Goal: Navigation & Orientation: Find specific page/section

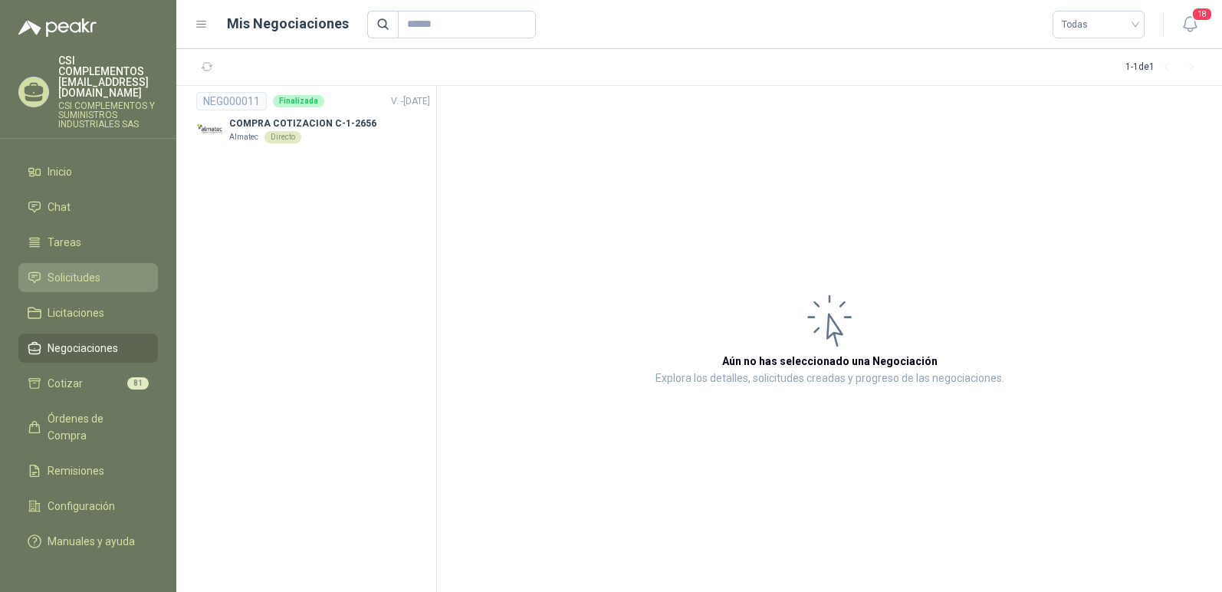
click at [88, 269] on span "Solicitudes" at bounding box center [74, 277] width 53 height 17
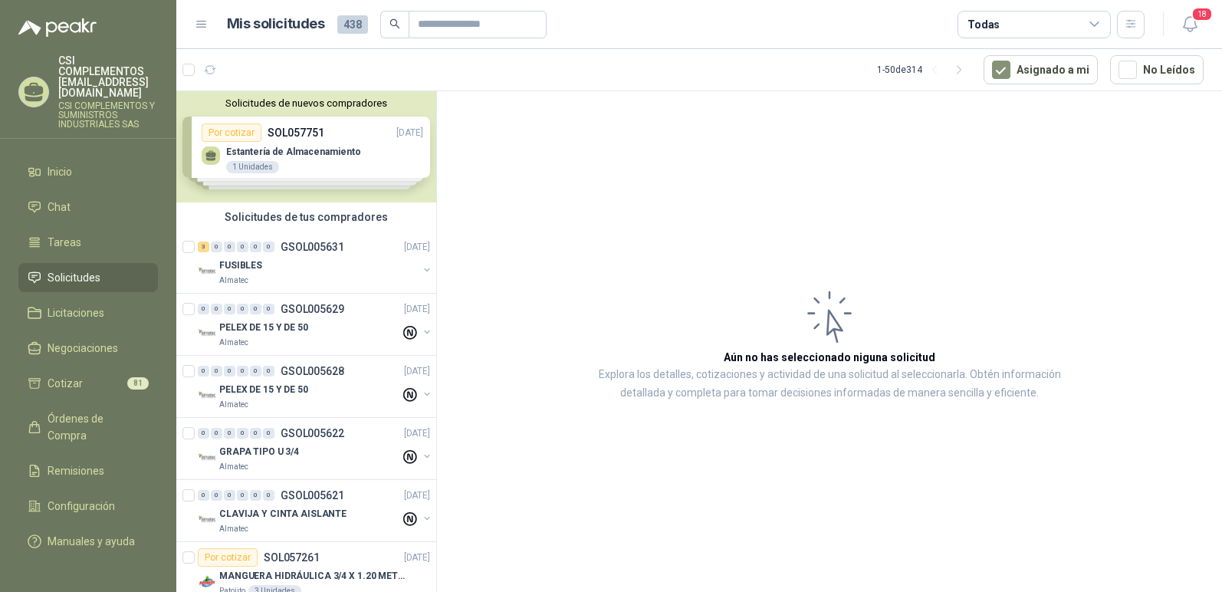
click at [195, 69] on div at bounding box center [203, 70] width 40 height 25
click at [212, 74] on icon "button" at bounding box center [210, 70] width 13 height 13
click at [213, 71] on icon "button" at bounding box center [210, 70] width 13 height 13
click at [246, 68] on icon "button" at bounding box center [248, 70] width 13 height 13
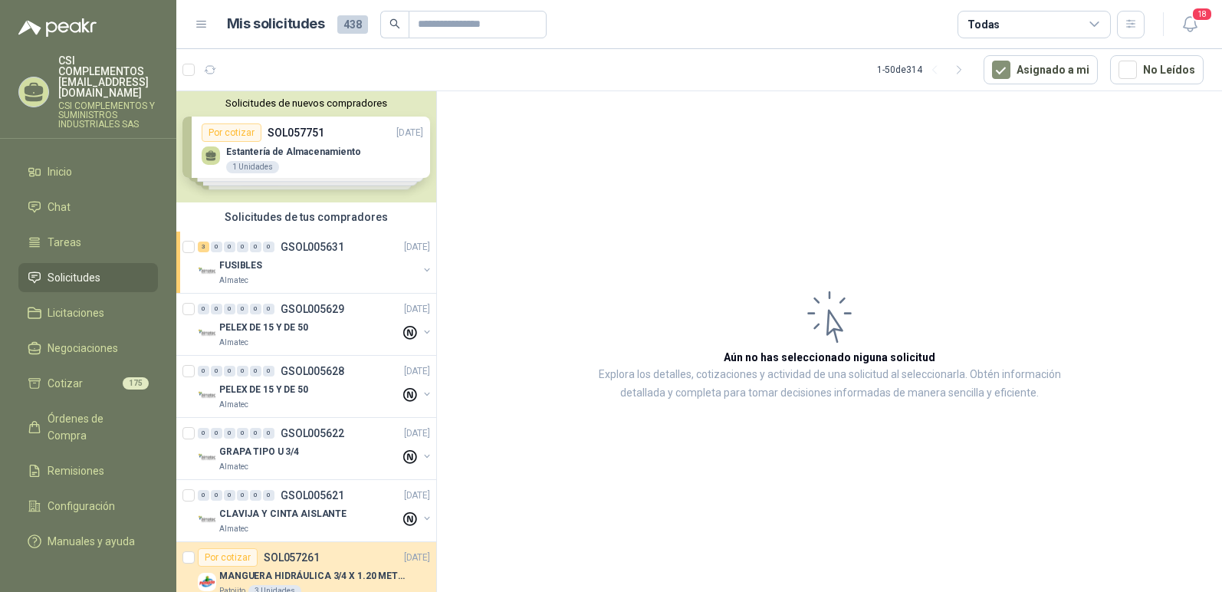
click at [246, 68] on article "1 - 50 de 314 Asignado a mi No Leídos" at bounding box center [699, 69] width 1046 height 41
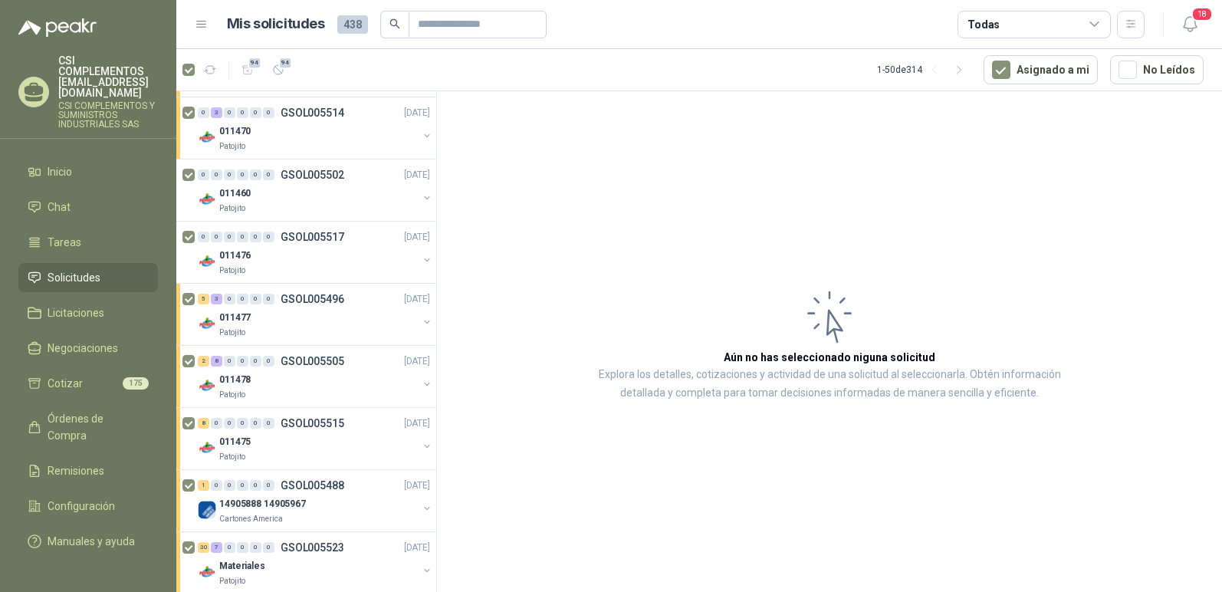
scroll to position [1764, 0]
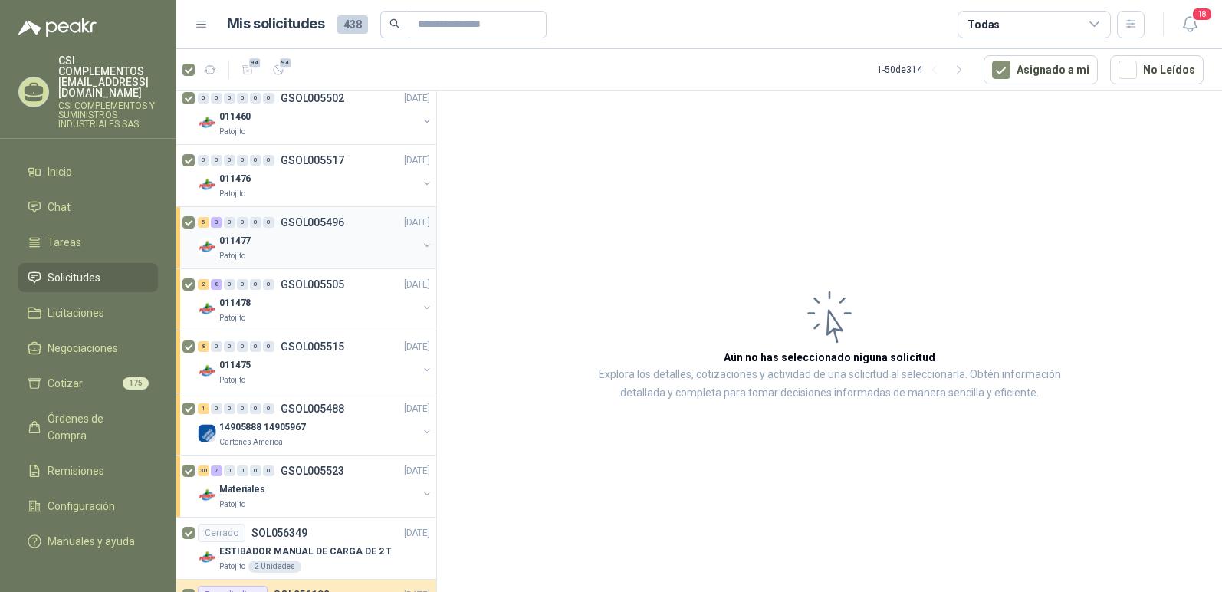
click at [317, 227] on p "GSOL005496" at bounding box center [313, 222] width 64 height 11
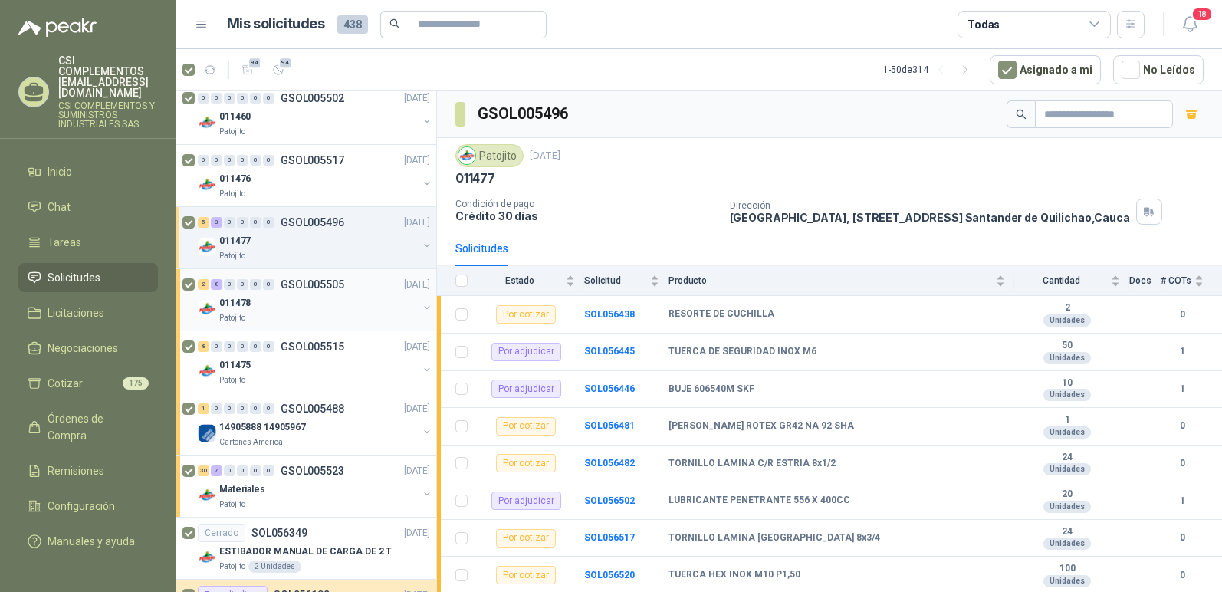
click at [310, 279] on p "GSOL005505" at bounding box center [313, 284] width 64 height 11
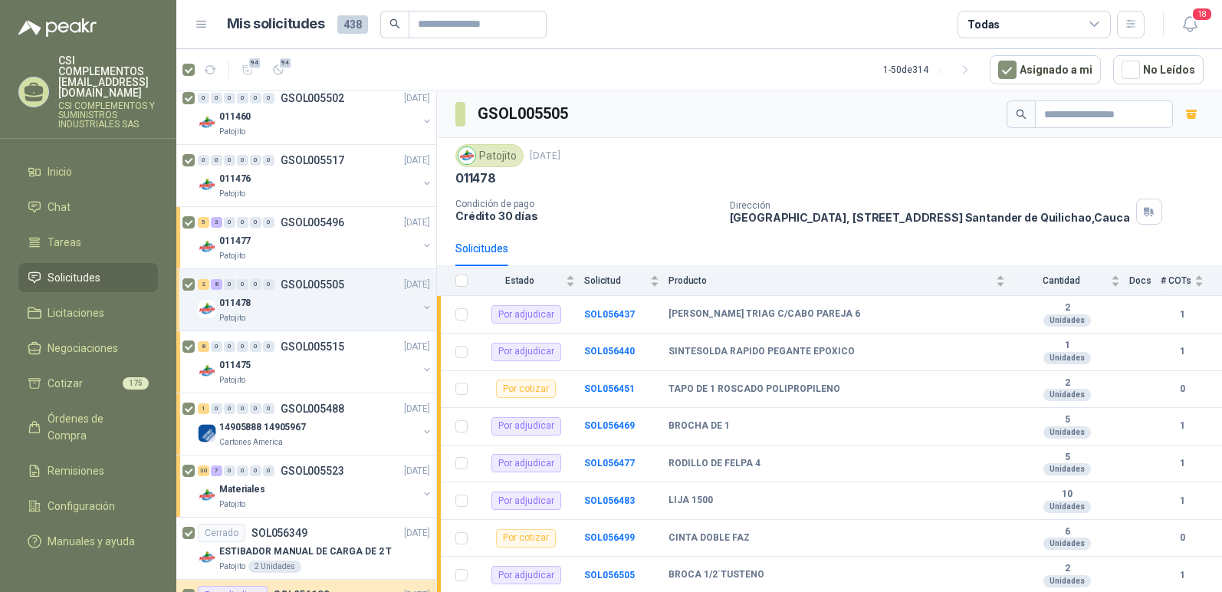
scroll to position [1840, 0]
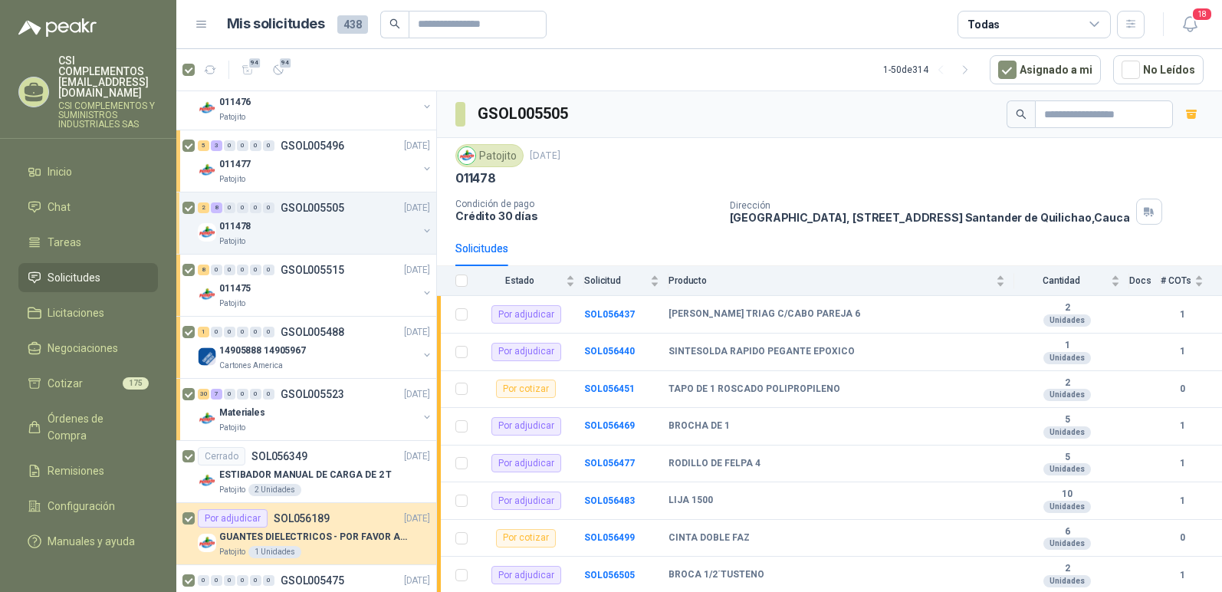
click at [310, 279] on div "011475" at bounding box center [318, 288] width 199 height 18
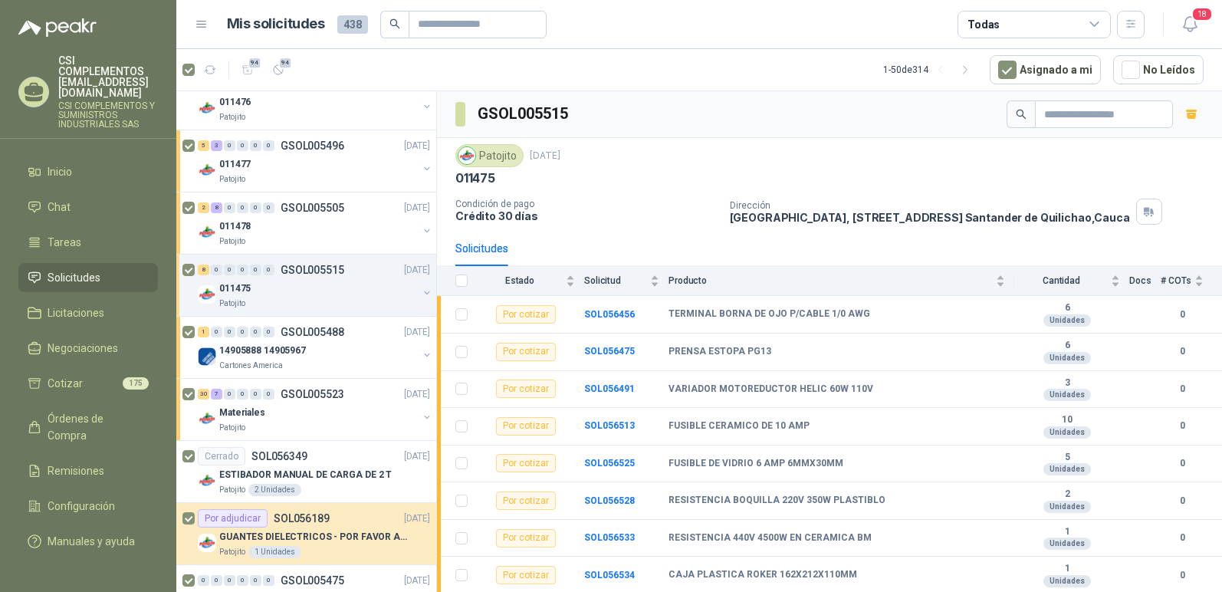
scroll to position [1917, 0]
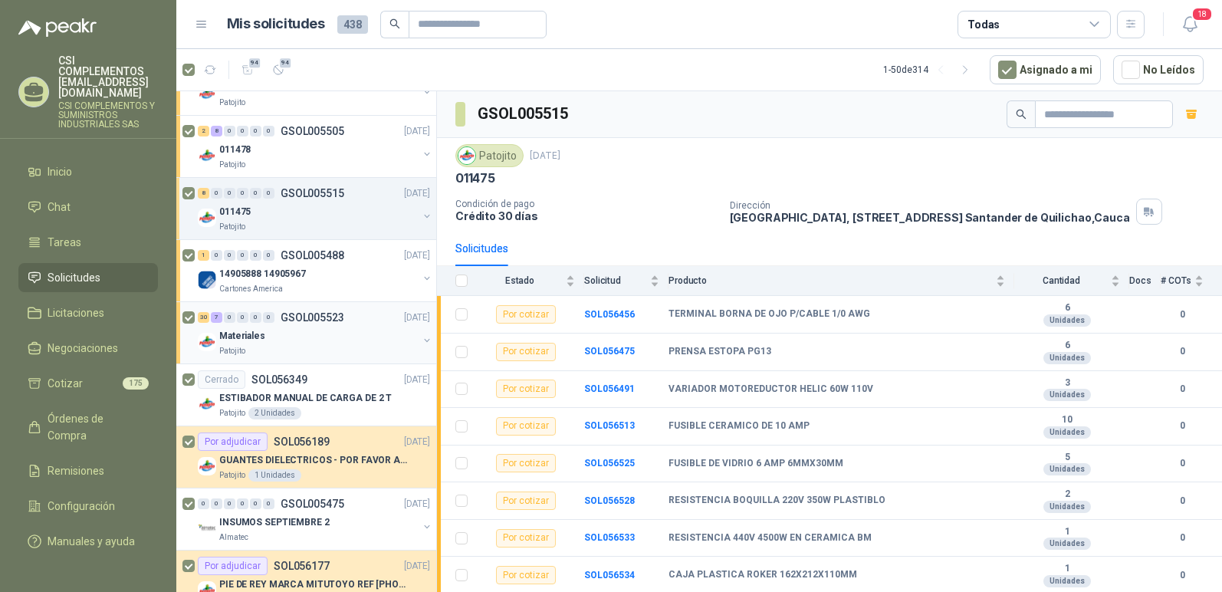
click at [290, 319] on p "GSOL005523" at bounding box center [313, 317] width 64 height 11
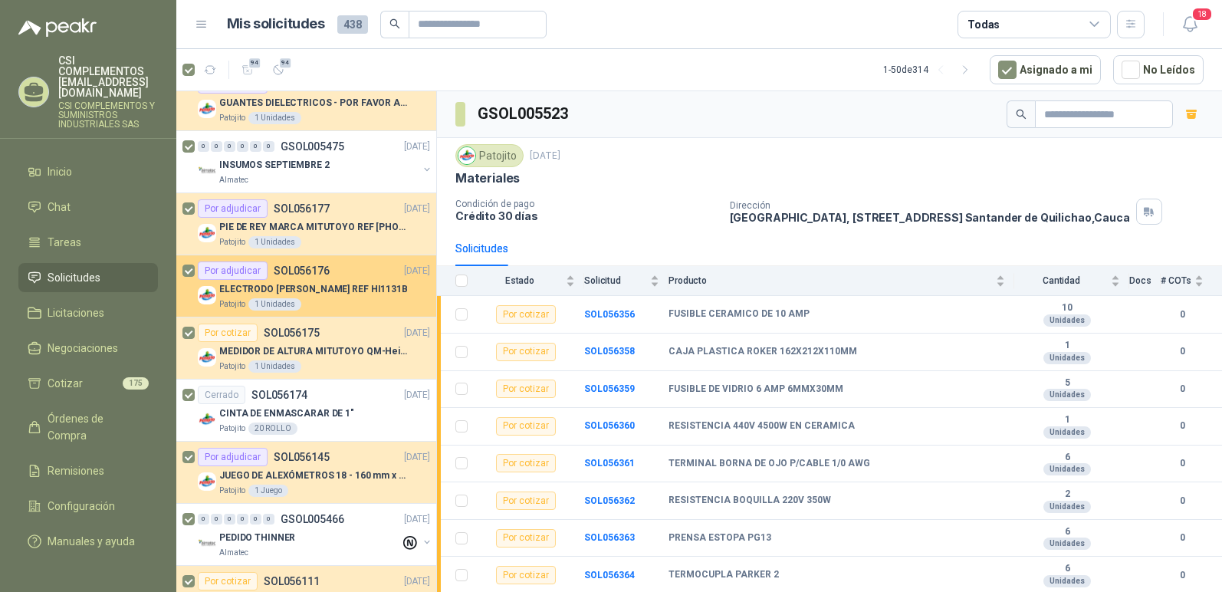
scroll to position [2300, 0]
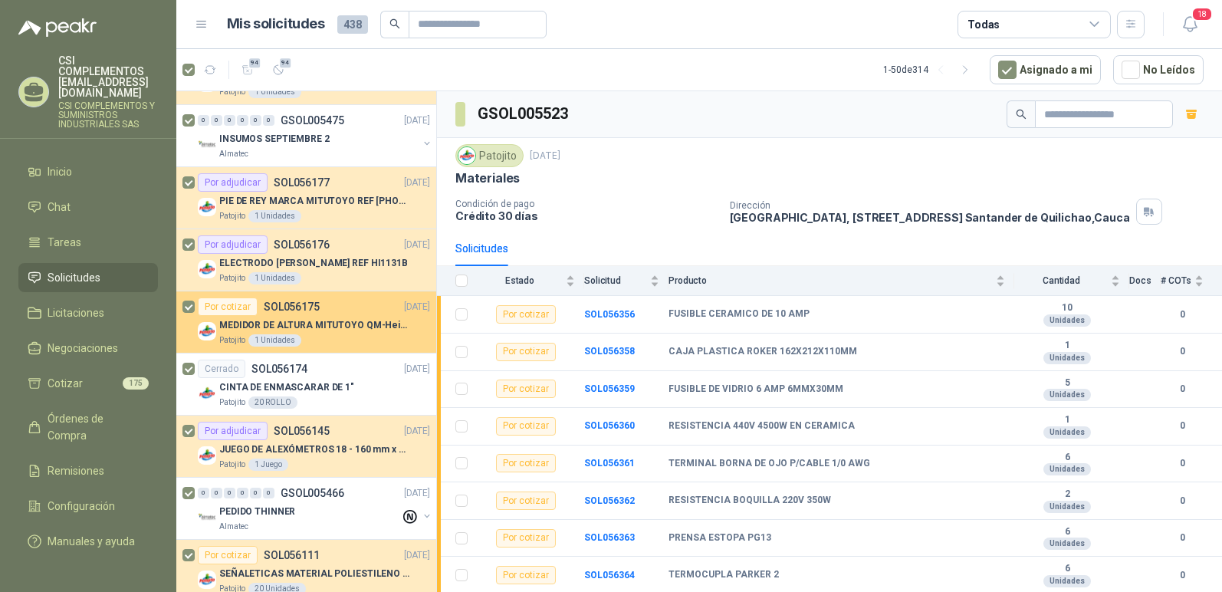
click at [327, 325] on p "MEDIDOR DE ALTURA MITUTOYO QM-Height 518-245" at bounding box center [314, 325] width 191 height 15
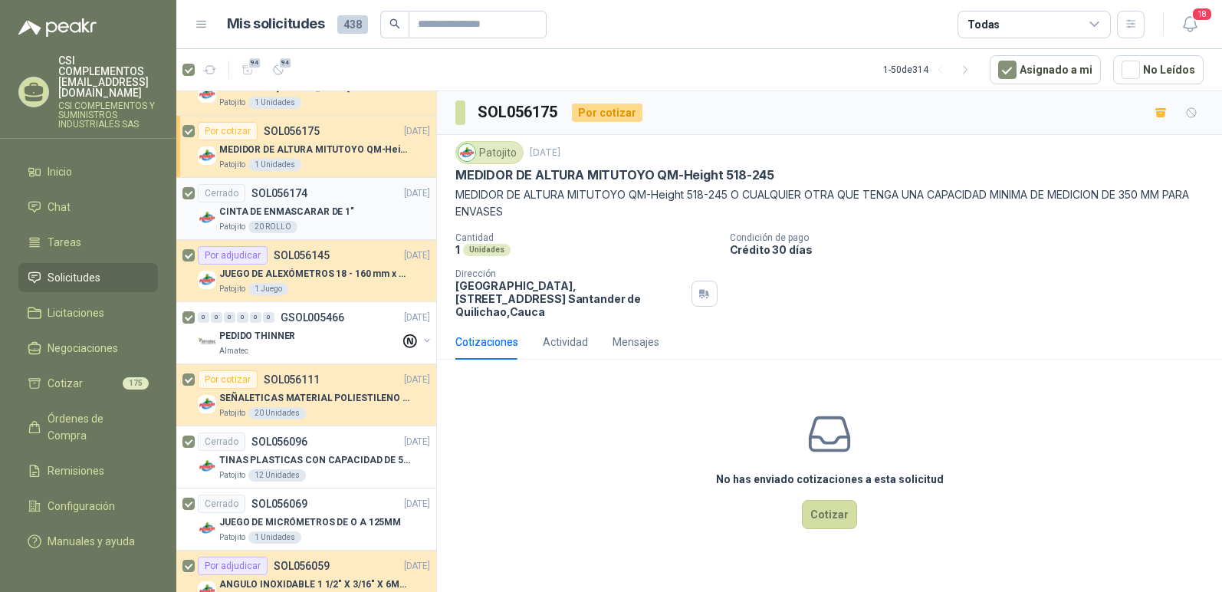
scroll to position [2530, 0]
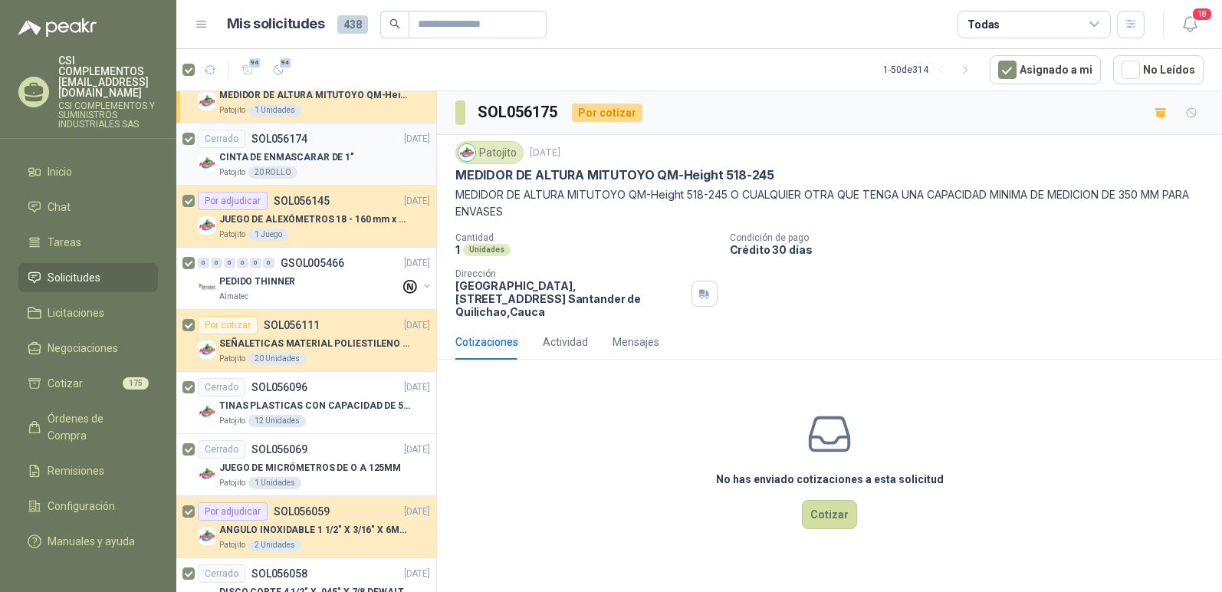
click at [289, 347] on p "SEÑALETICAS MATERIAL POLIESTILENO CON VINILO LAMINADO CALIBRE 60" at bounding box center [314, 344] width 191 height 15
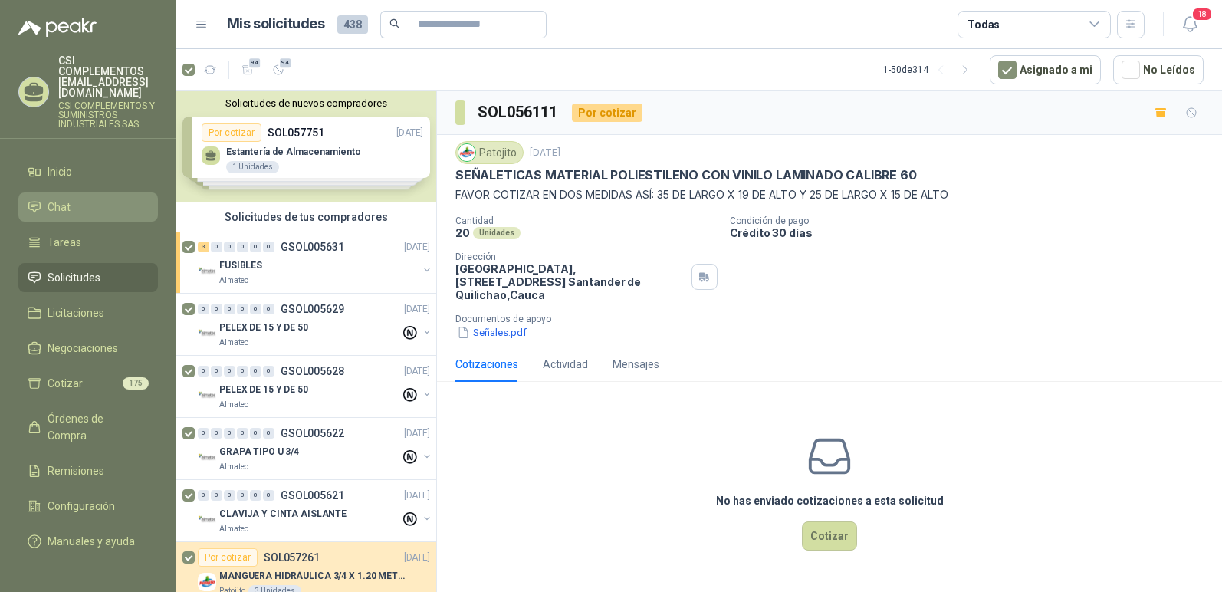
click at [93, 199] on li "Chat" at bounding box center [88, 207] width 121 height 17
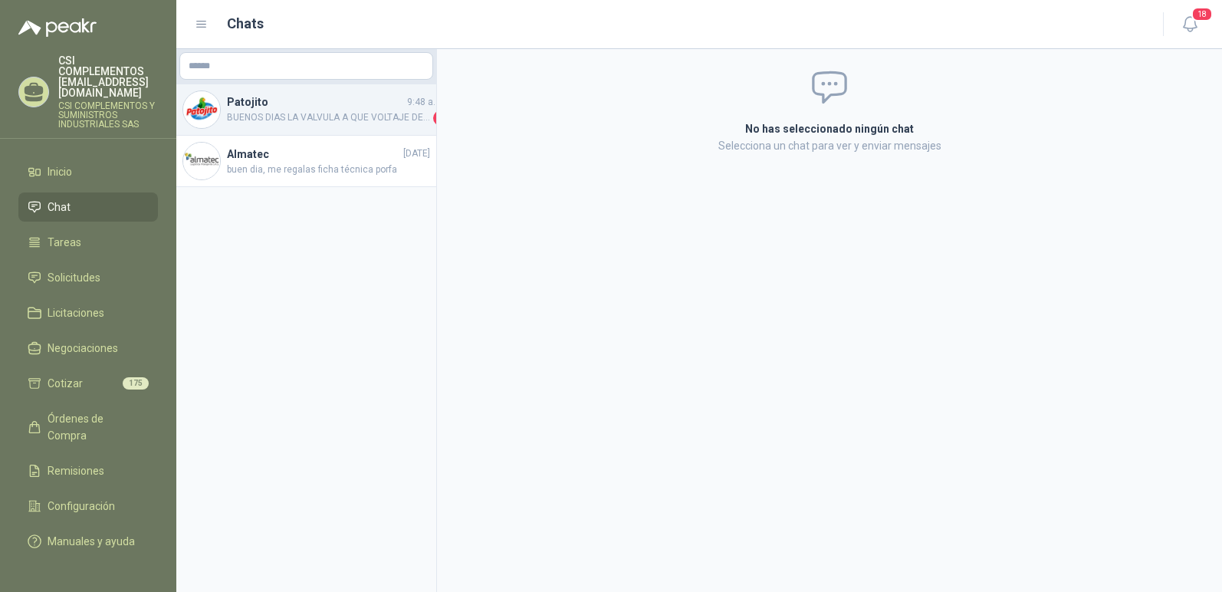
click at [403, 116] on span "BUENOS DIAS LA VALVULA A QUE VOLTAJE DE TRABAJO LA VAN A OPERAR SI A 110 VLTS O…" at bounding box center [328, 117] width 203 height 15
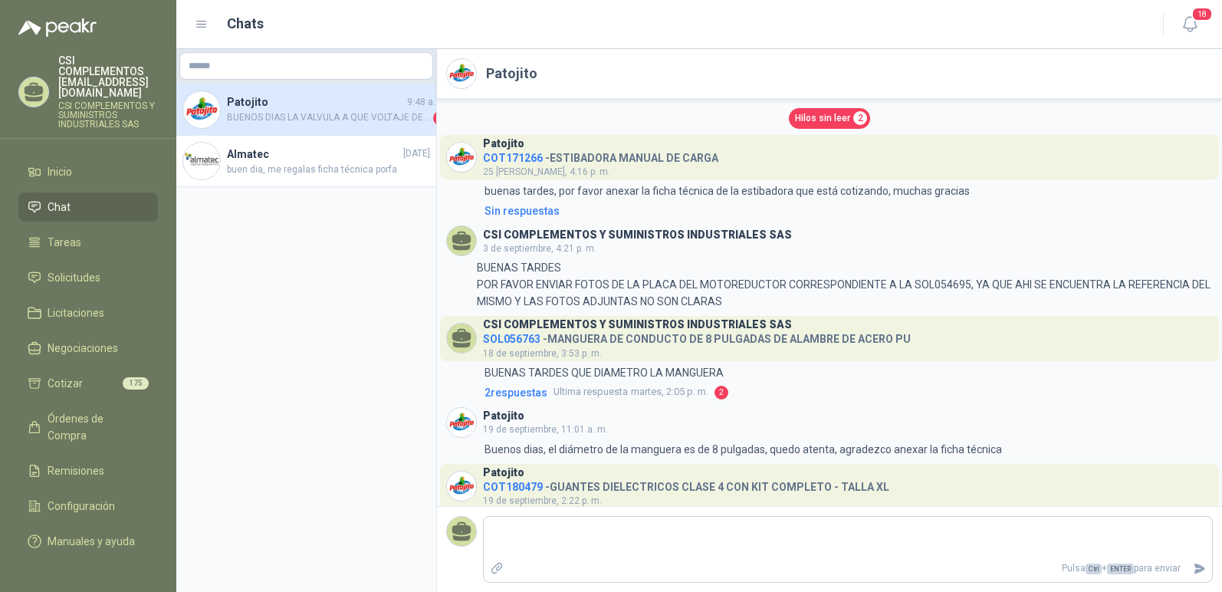
scroll to position [340, 0]
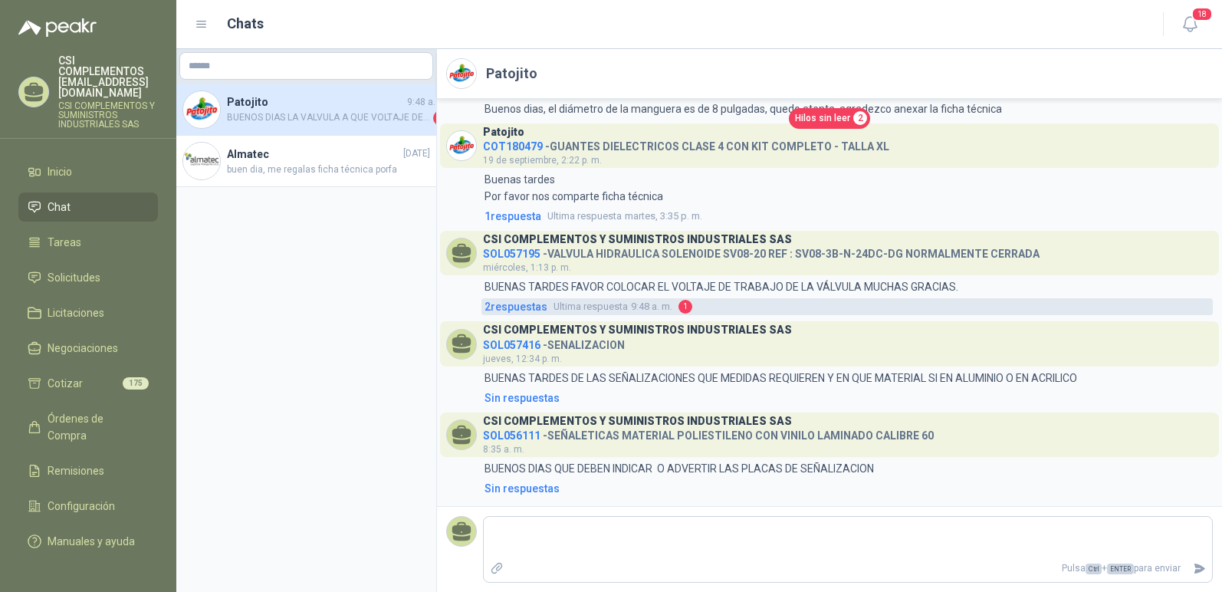
click at [689, 305] on span "1" at bounding box center [686, 307] width 14 height 14
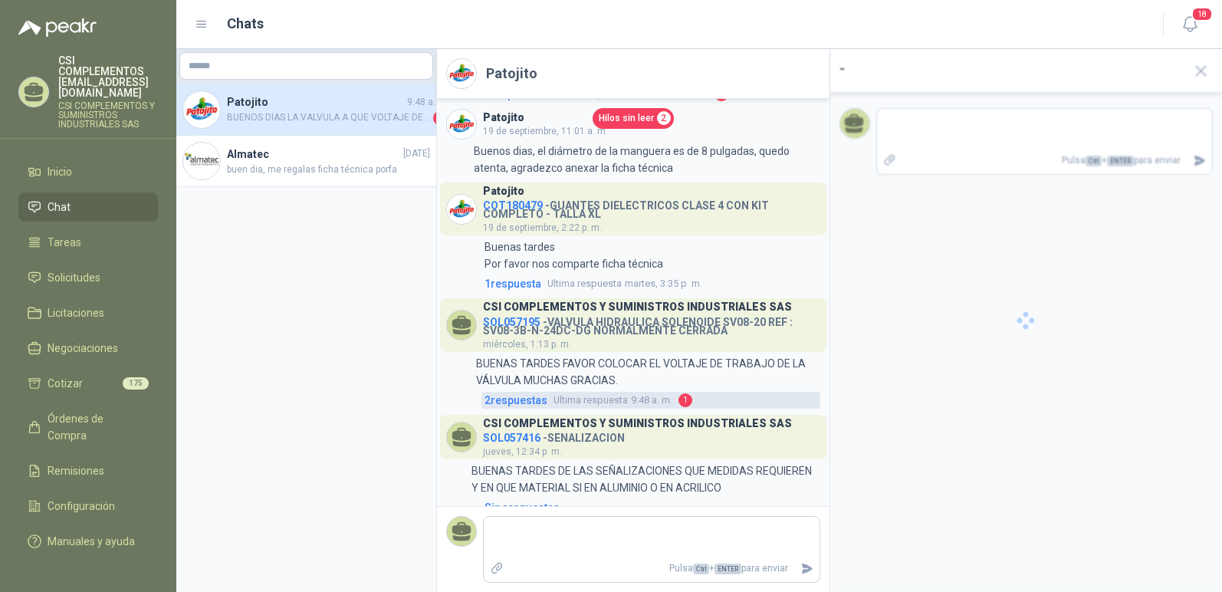
scroll to position [383, 0]
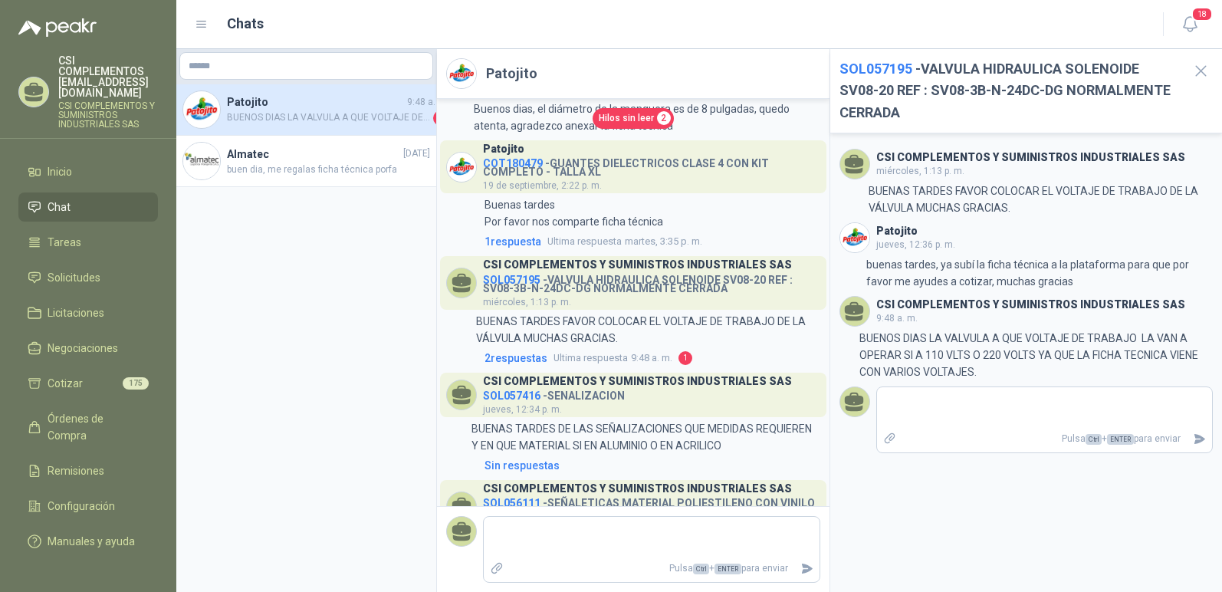
click at [659, 119] on span "2" at bounding box center [664, 118] width 14 height 14
click at [659, 117] on span "2" at bounding box center [664, 118] width 14 height 14
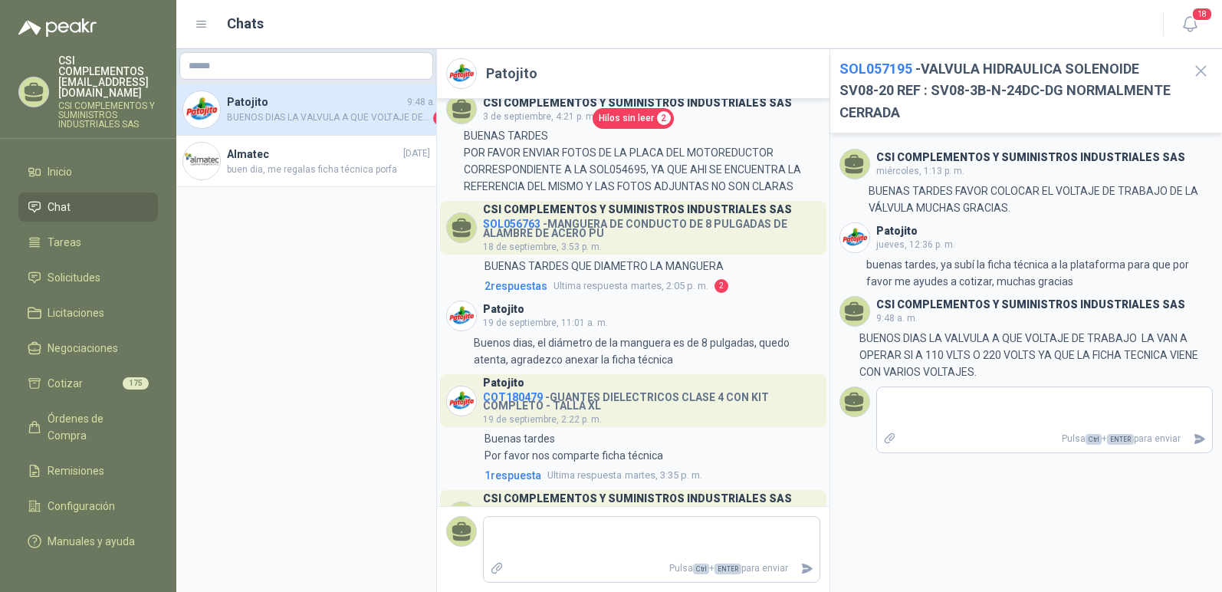
scroll to position [153, 0]
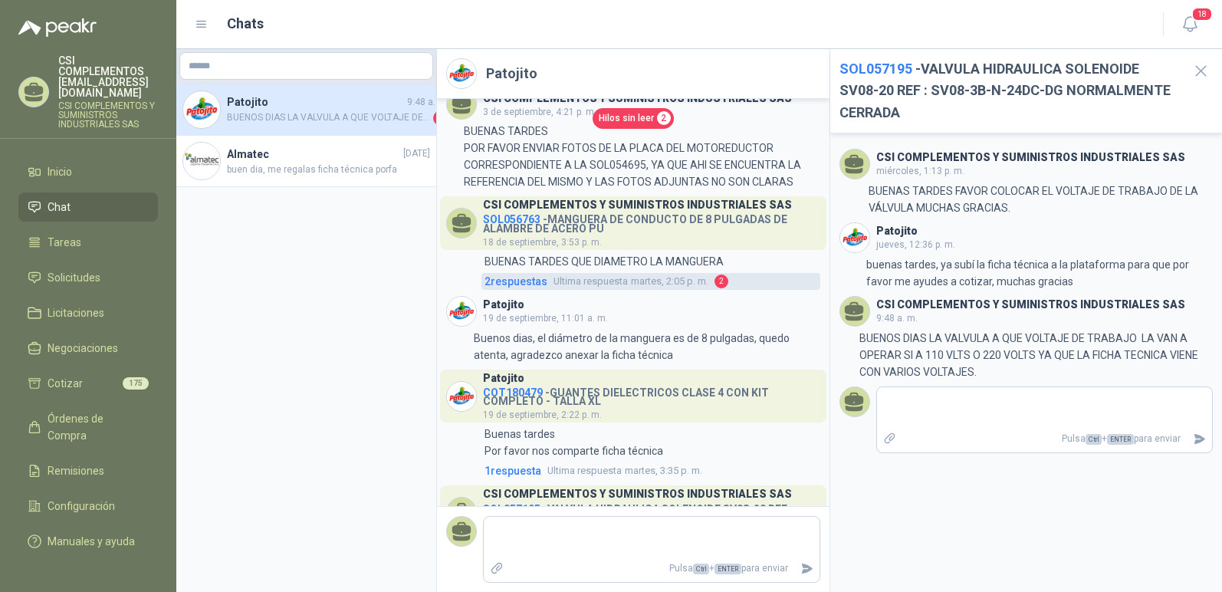
click at [722, 278] on span "2" at bounding box center [722, 282] width 14 height 14
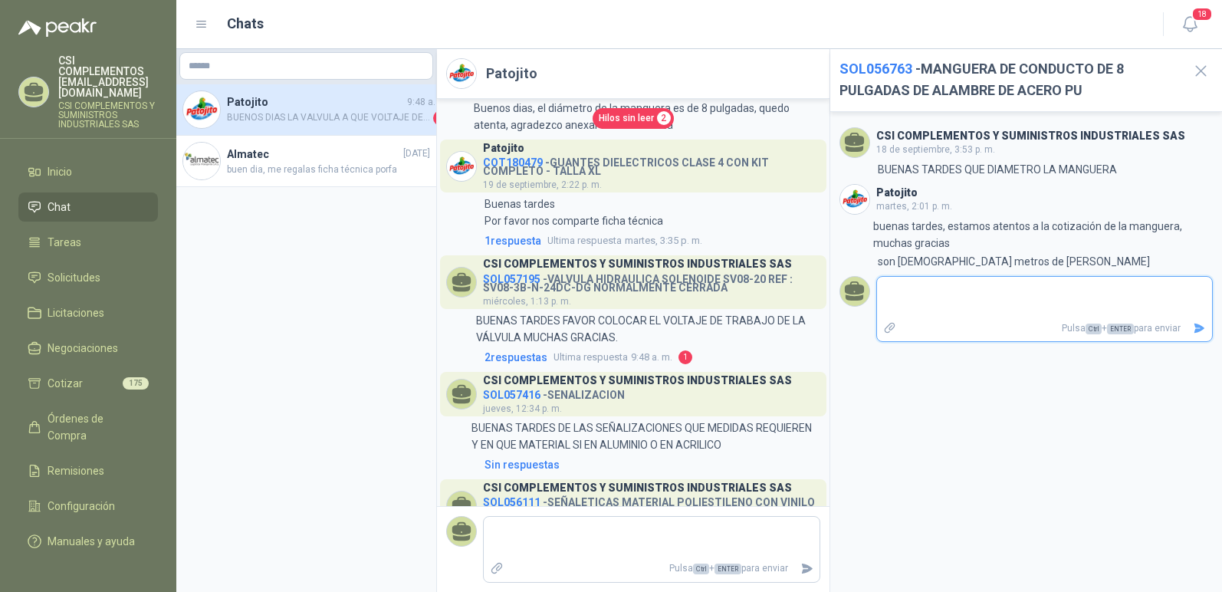
scroll to position [460, 0]
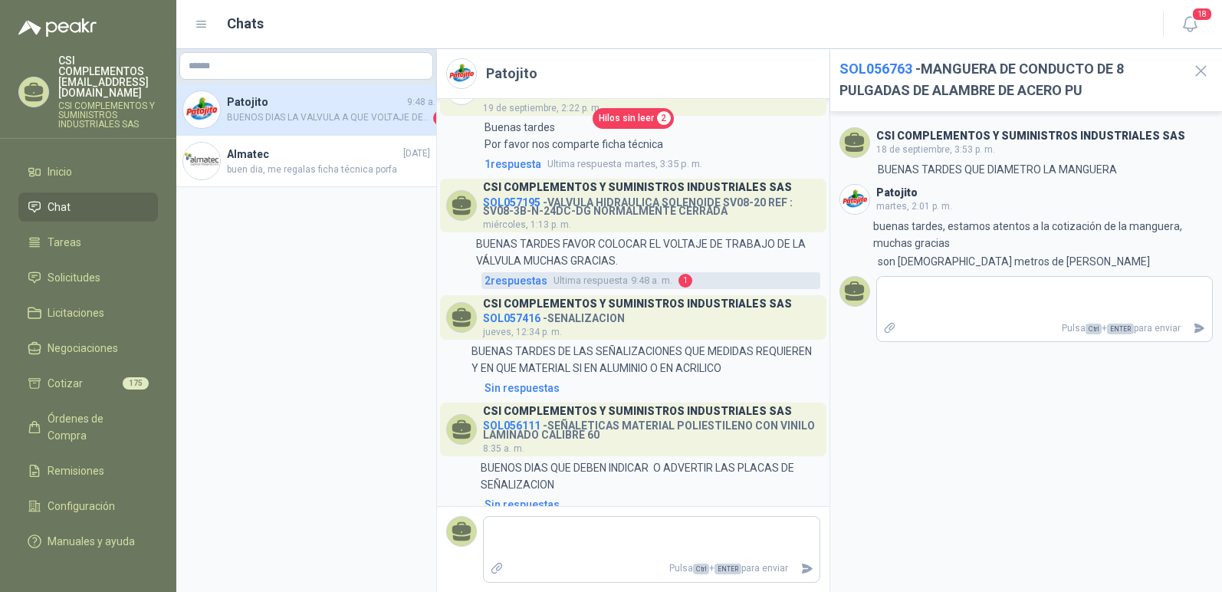
click at [634, 288] on span "Ultima respuesta 9:48 a. m." at bounding box center [613, 280] width 119 height 15
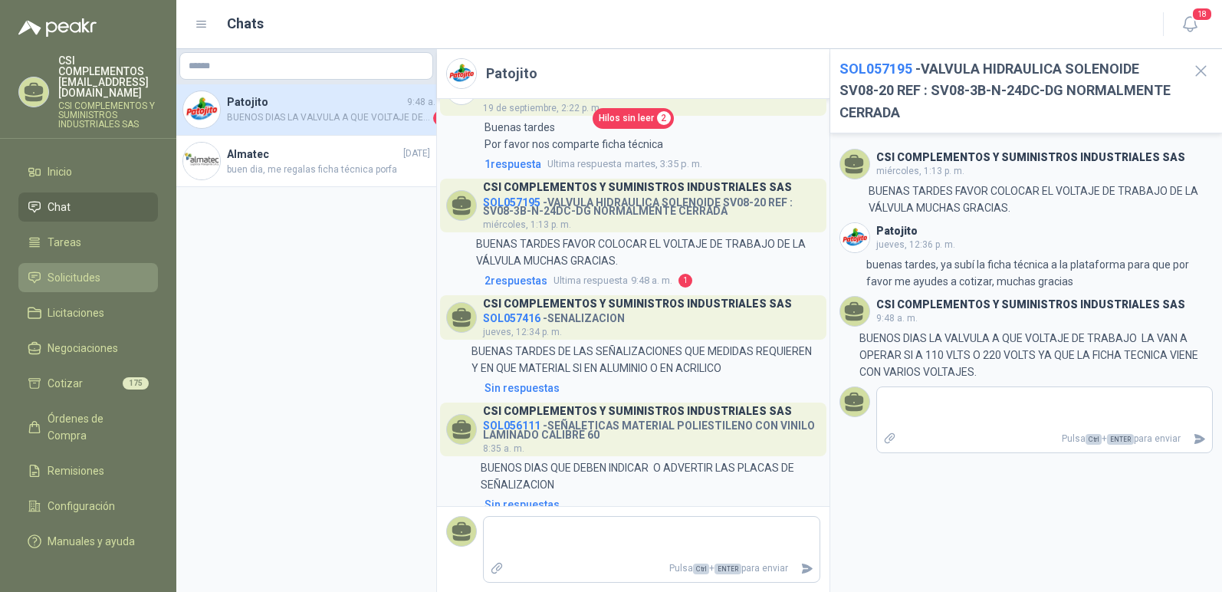
click at [106, 269] on li "Solicitudes" at bounding box center [88, 277] width 121 height 17
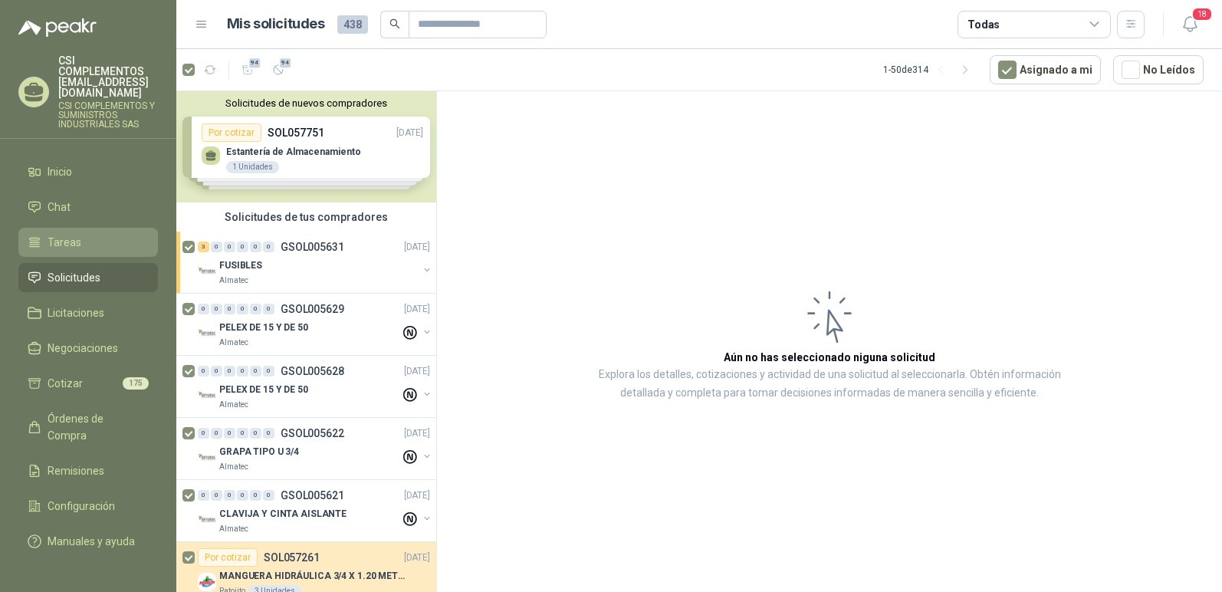
click at [140, 228] on link "Tareas" at bounding box center [88, 242] width 140 height 29
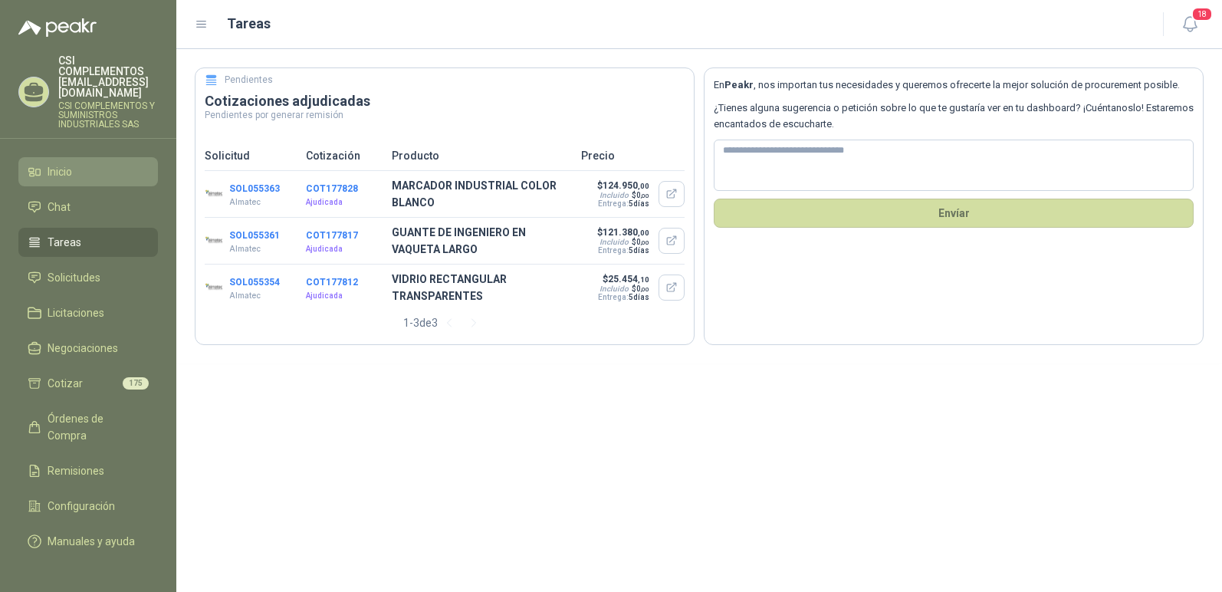
click at [135, 163] on link "Inicio" at bounding box center [88, 171] width 140 height 29
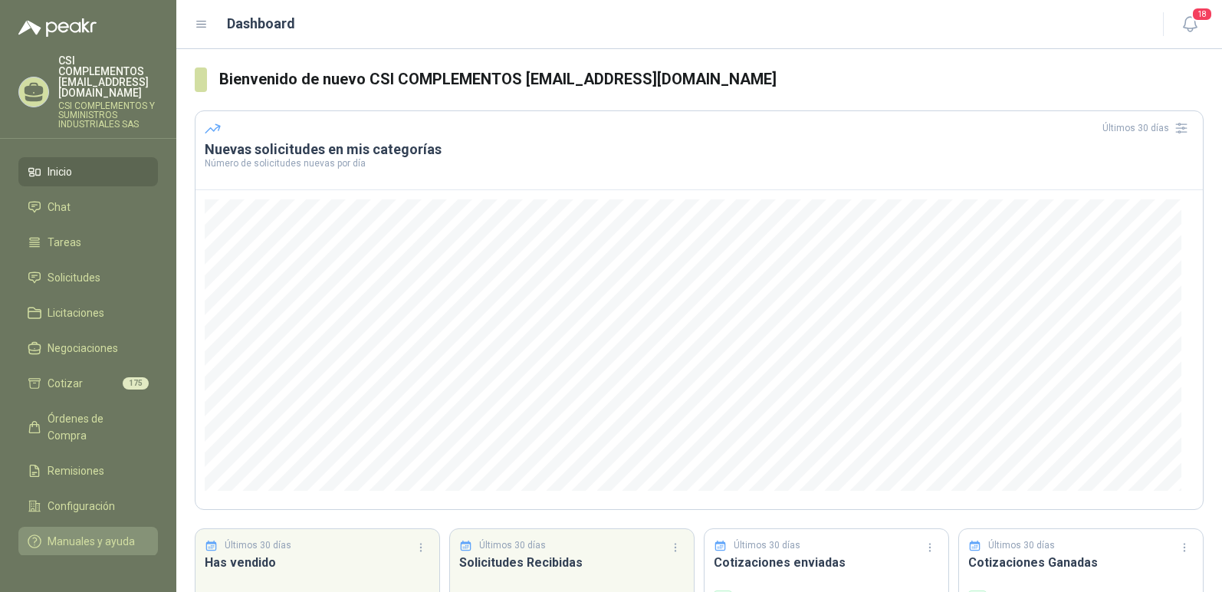
click at [51, 533] on span "Manuales y ayuda" at bounding box center [91, 541] width 87 height 17
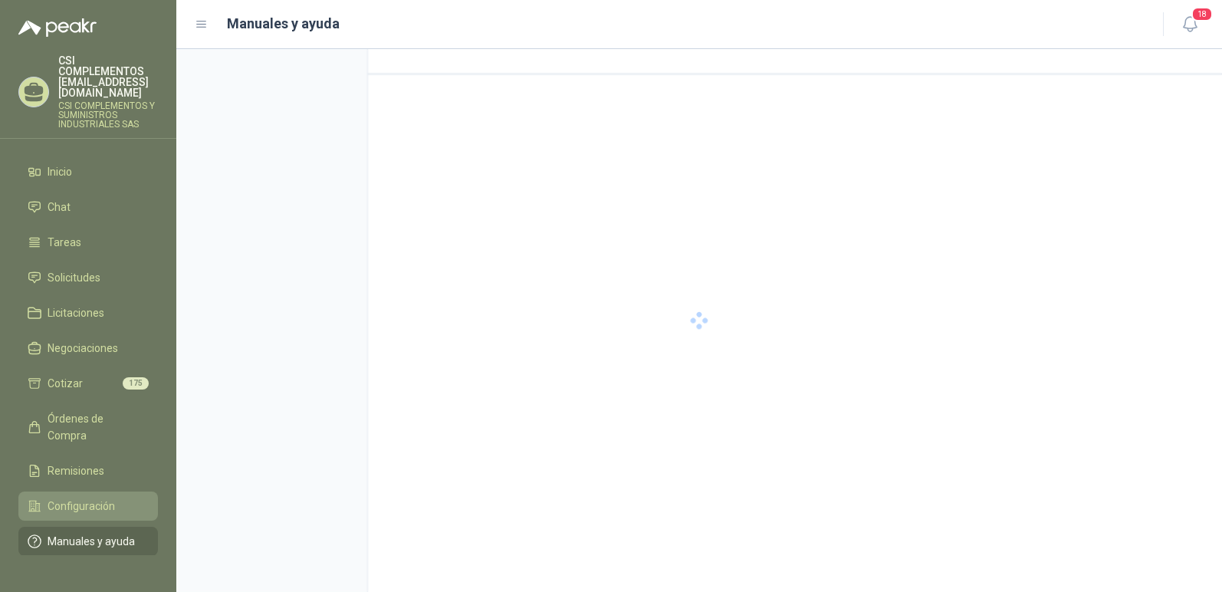
click at [76, 492] on link "Configuración" at bounding box center [88, 506] width 140 height 29
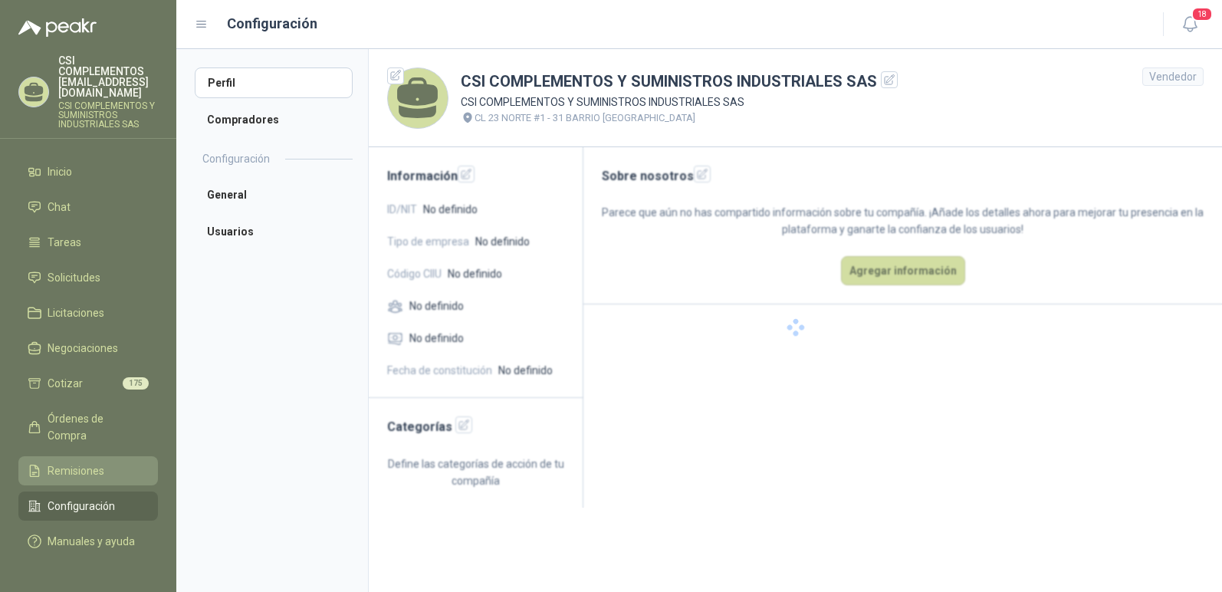
click at [103, 462] on span "Remisiones" at bounding box center [76, 470] width 57 height 17
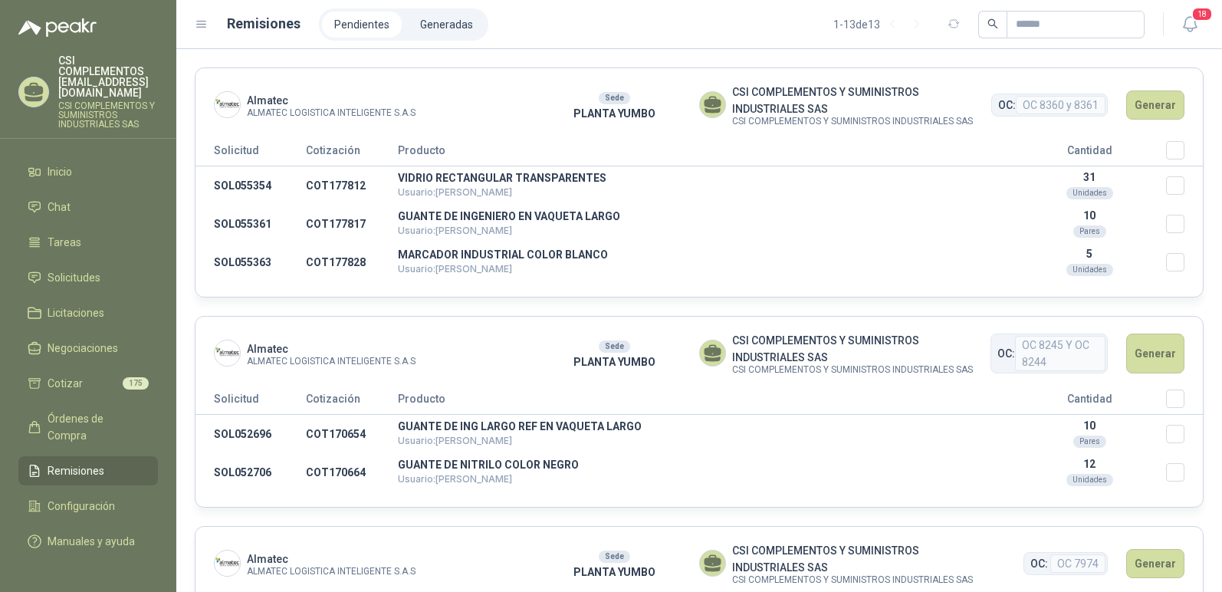
click at [140, 343] on ul "Inicio Chat Tareas Solicitudes Licitaciones Negociaciones Cotizar 175 Órdenes d…" at bounding box center [88, 356] width 176 height 398
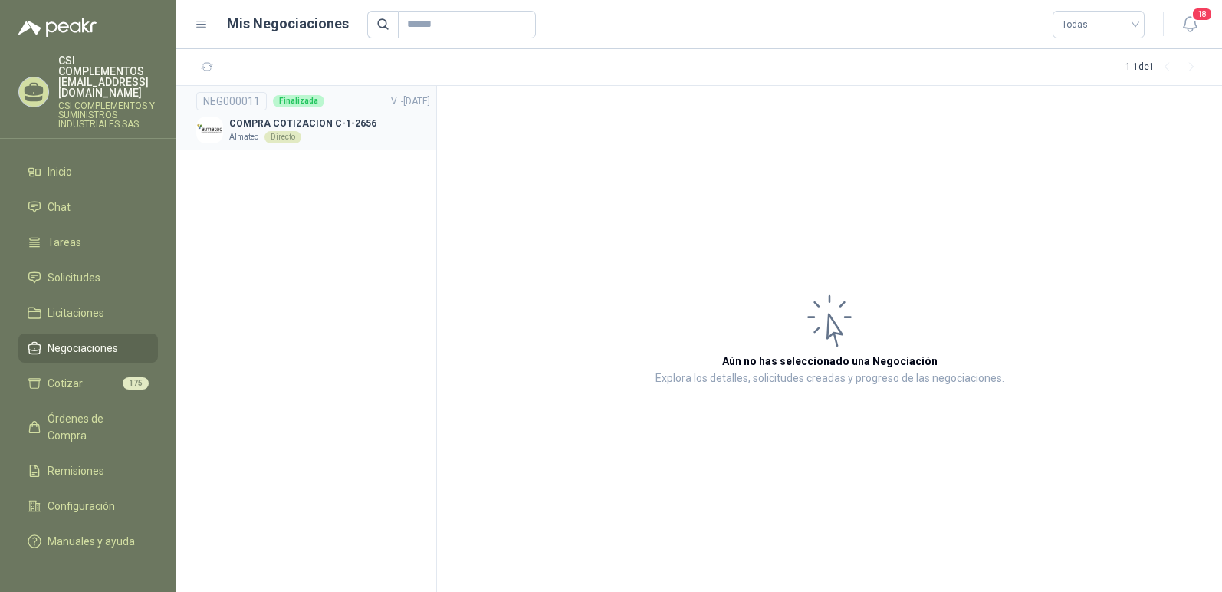
click at [281, 134] on div "Directo" at bounding box center [283, 137] width 37 height 12
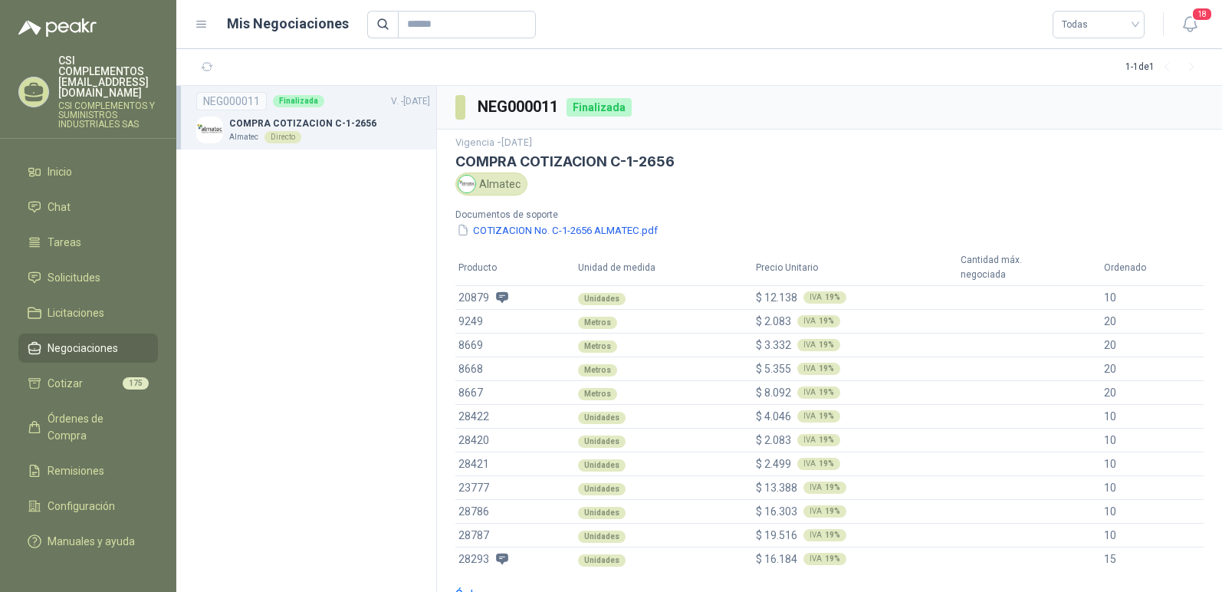
click at [751, 199] on section "Vigencia - 07 de febrero de 2025 COMPRA COTIZACION C-1-2656 Almatec Documentos …" at bounding box center [829, 353] width 785 height 447
click at [311, 242] on section "NEG000011 Finalizada V. - 07/02/2025 COMPRA COTIZACION C-1-2656 Almatec Directo" at bounding box center [306, 339] width 261 height 506
click at [58, 234] on span "Tareas" at bounding box center [65, 242] width 34 height 17
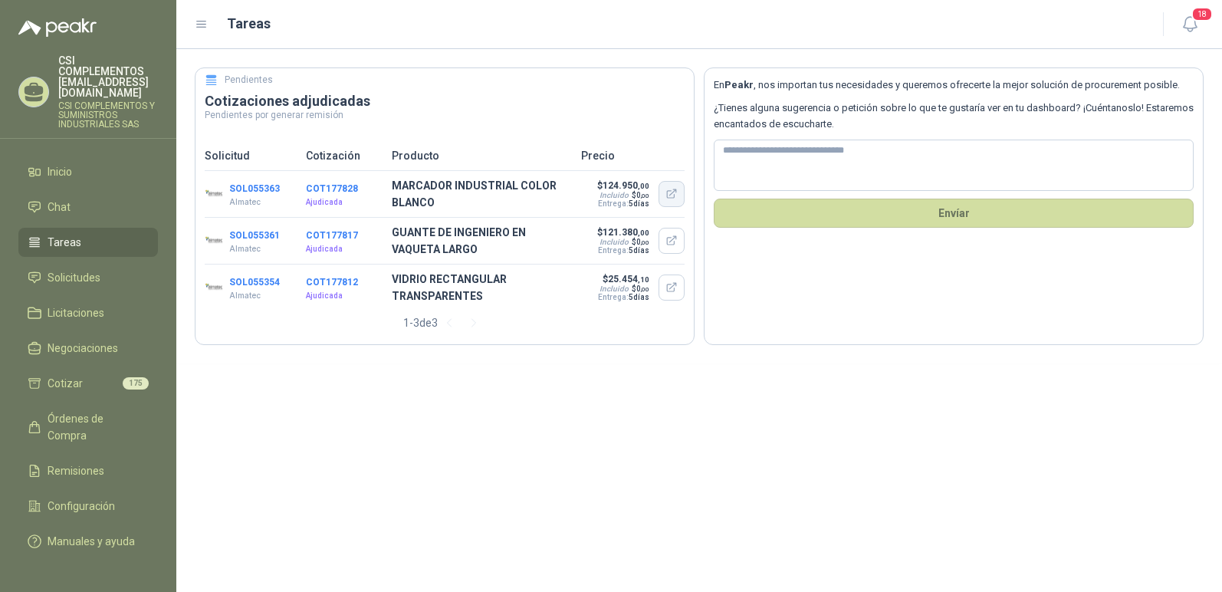
click at [669, 184] on button "button" at bounding box center [672, 194] width 26 height 26
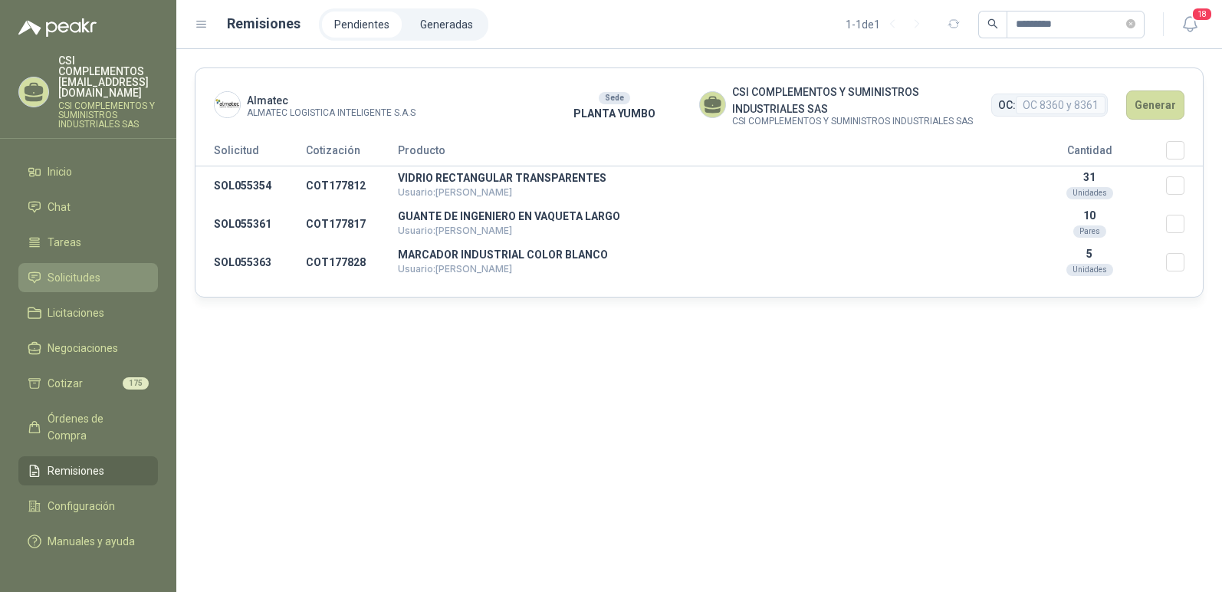
click at [58, 265] on link "Solicitudes" at bounding box center [88, 277] width 140 height 29
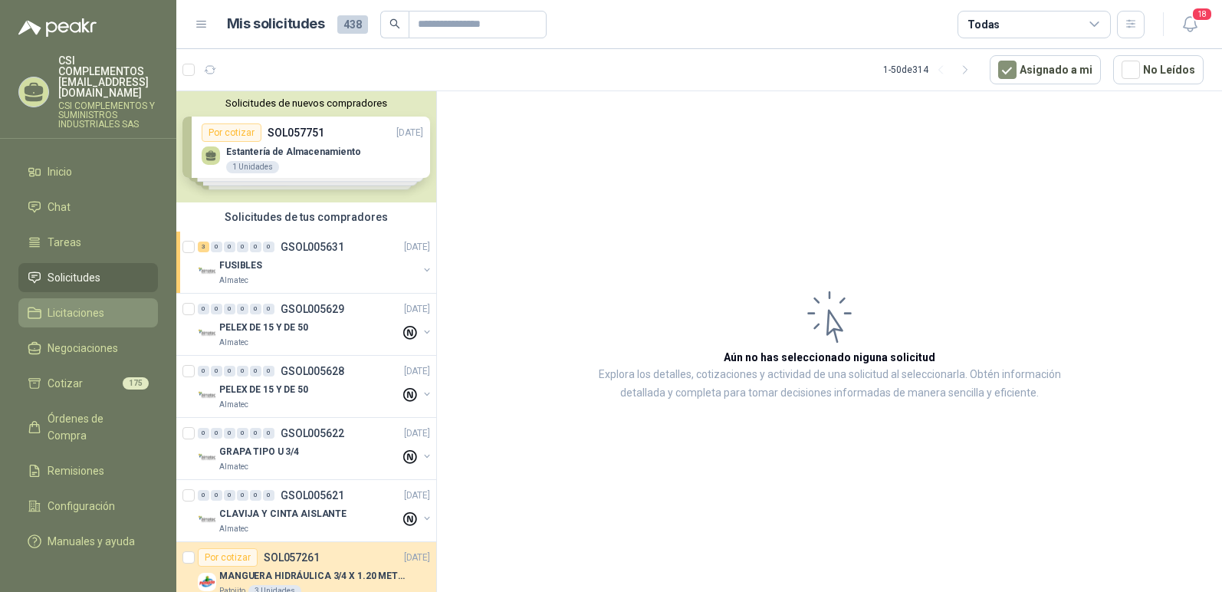
click at [72, 304] on span "Licitaciones" at bounding box center [76, 312] width 57 height 17
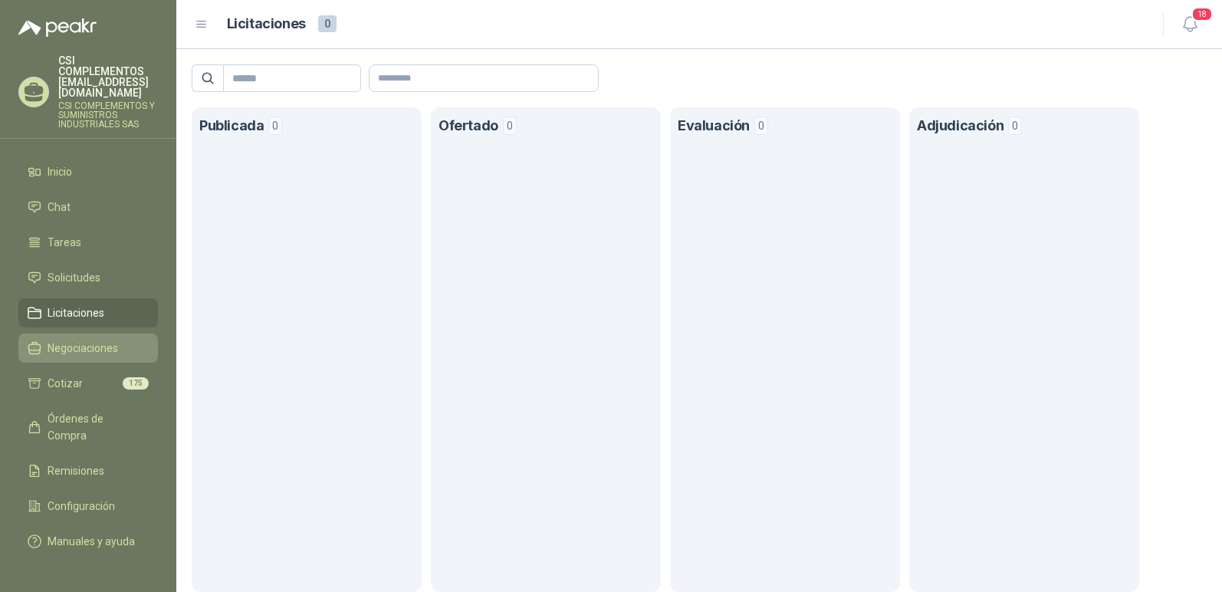
click at [69, 340] on span "Negociaciones" at bounding box center [83, 348] width 71 height 17
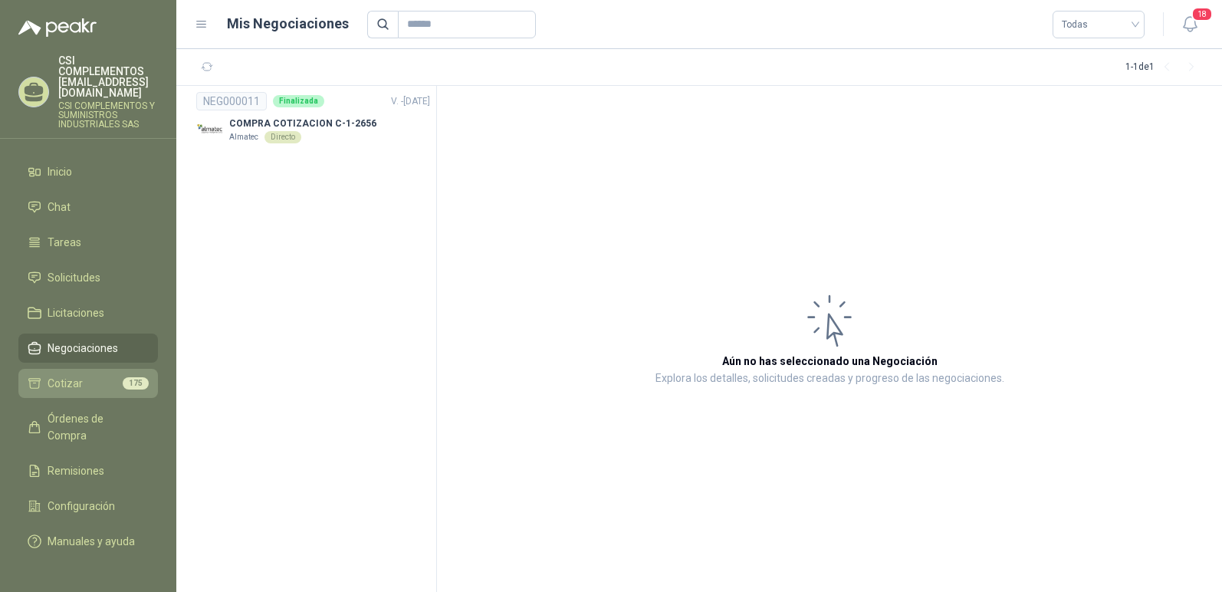
click at [73, 375] on span "Cotizar" at bounding box center [65, 383] width 35 height 17
